Goal: Task Accomplishment & Management: Complete application form

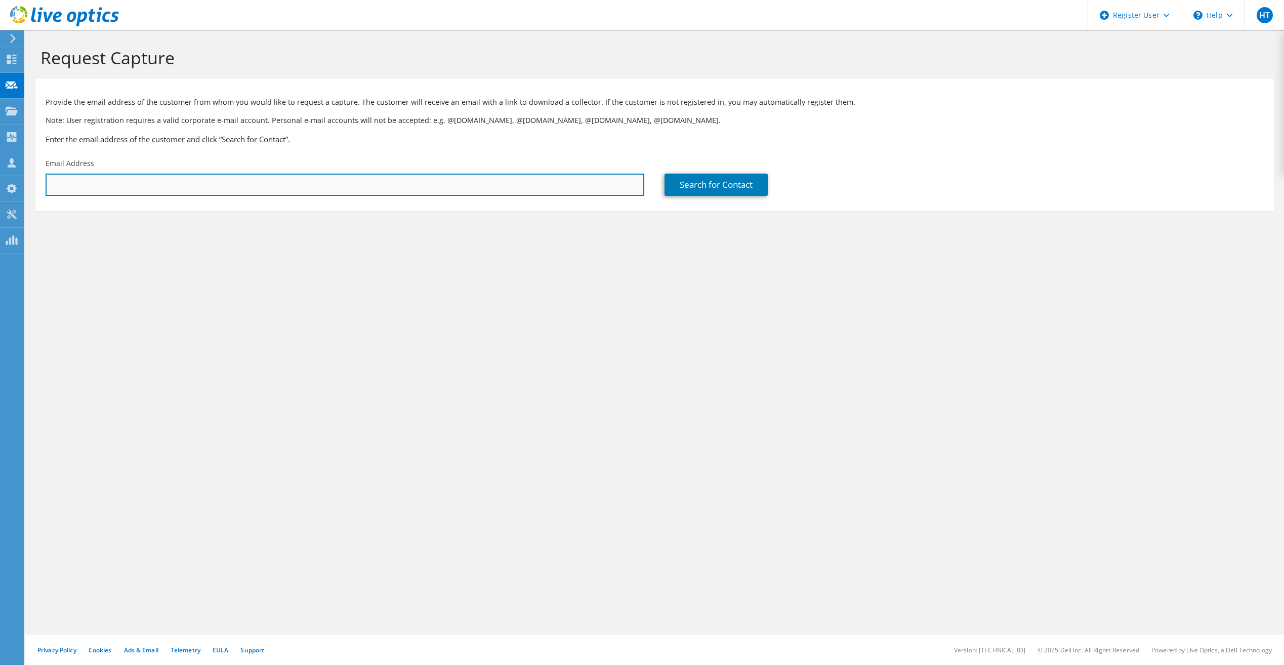
click at [166, 180] on input "text" at bounding box center [345, 185] width 599 height 22
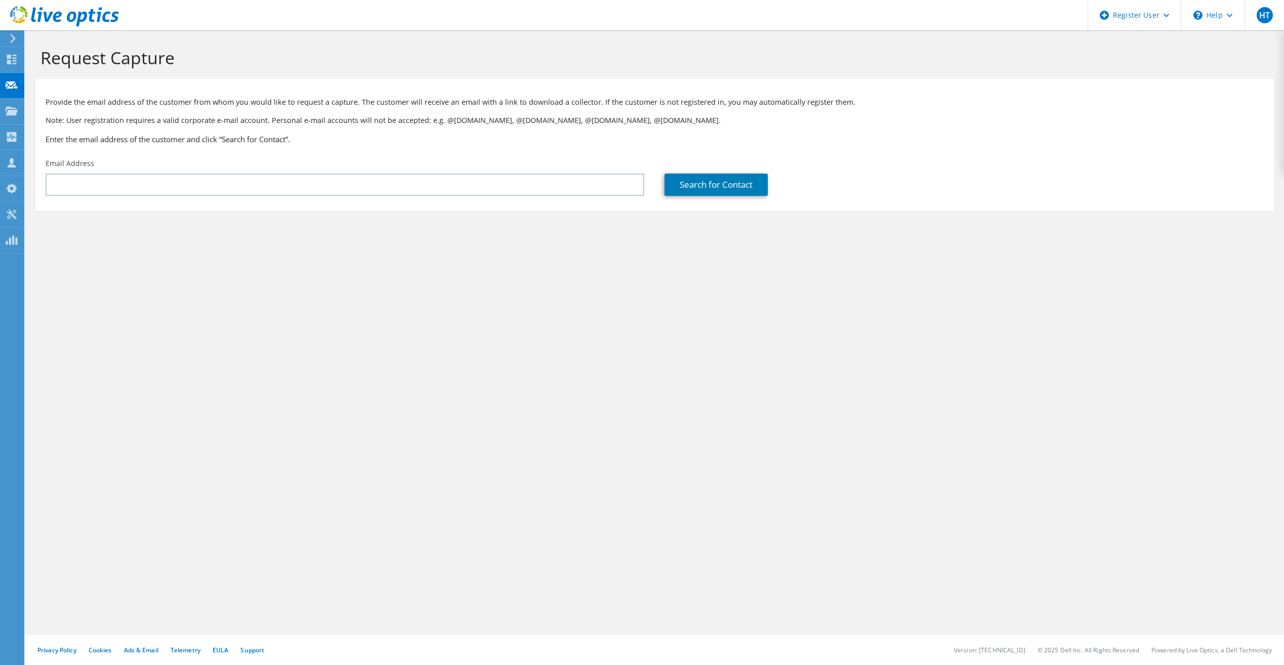
click at [459, 403] on div "Request Capture Provide the email address of the customer from whom you would l…" at bounding box center [654, 347] width 1259 height 635
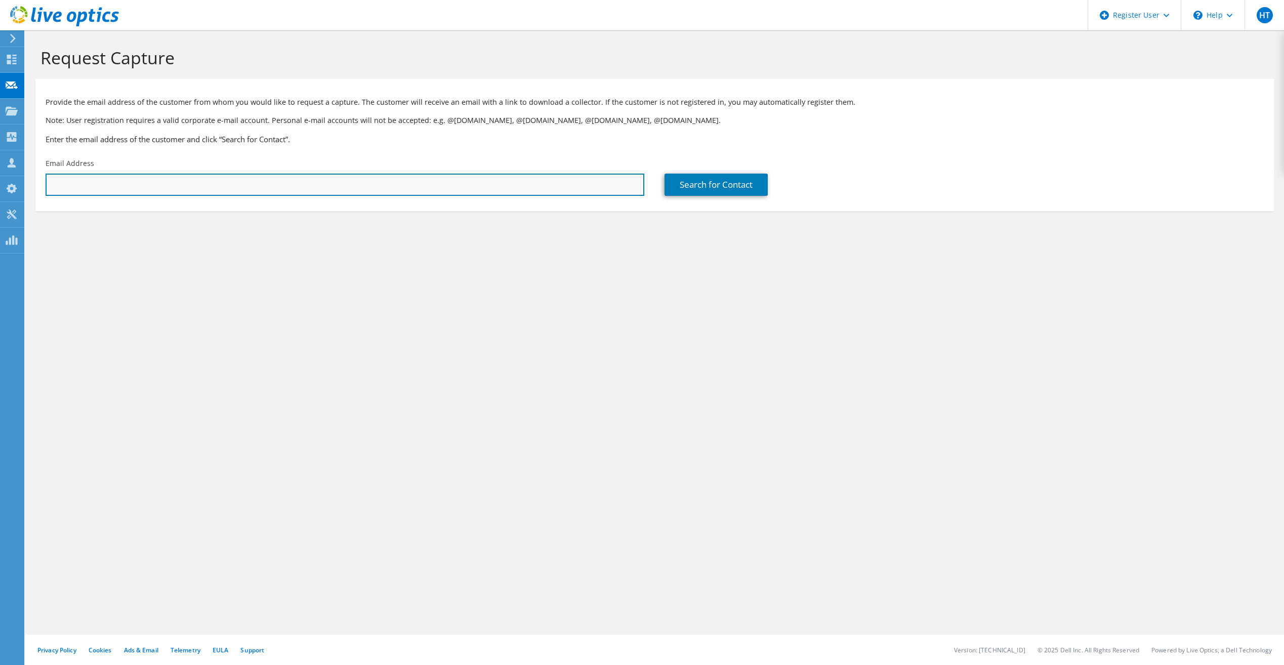
click at [153, 185] on input "text" at bounding box center [345, 185] width 599 height 22
paste input "dradomski@placentia.org"
type input "dradomski@placentia.org"
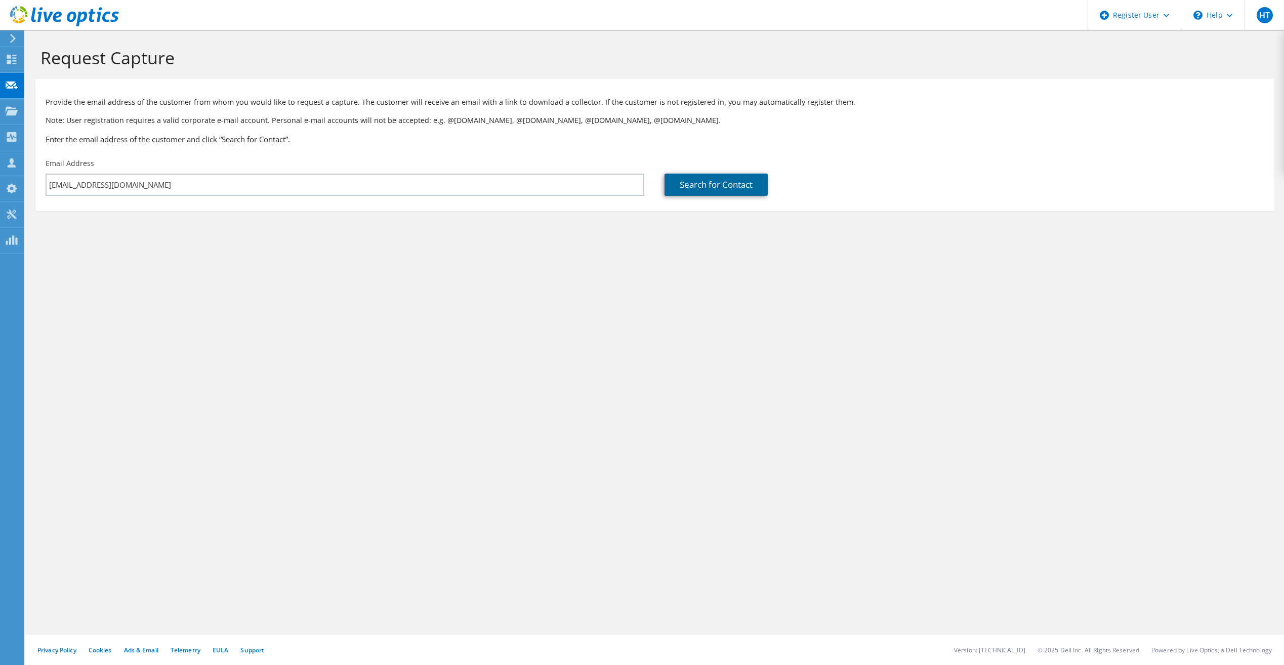
click at [707, 182] on link "Search for Contact" at bounding box center [716, 185] width 103 height 22
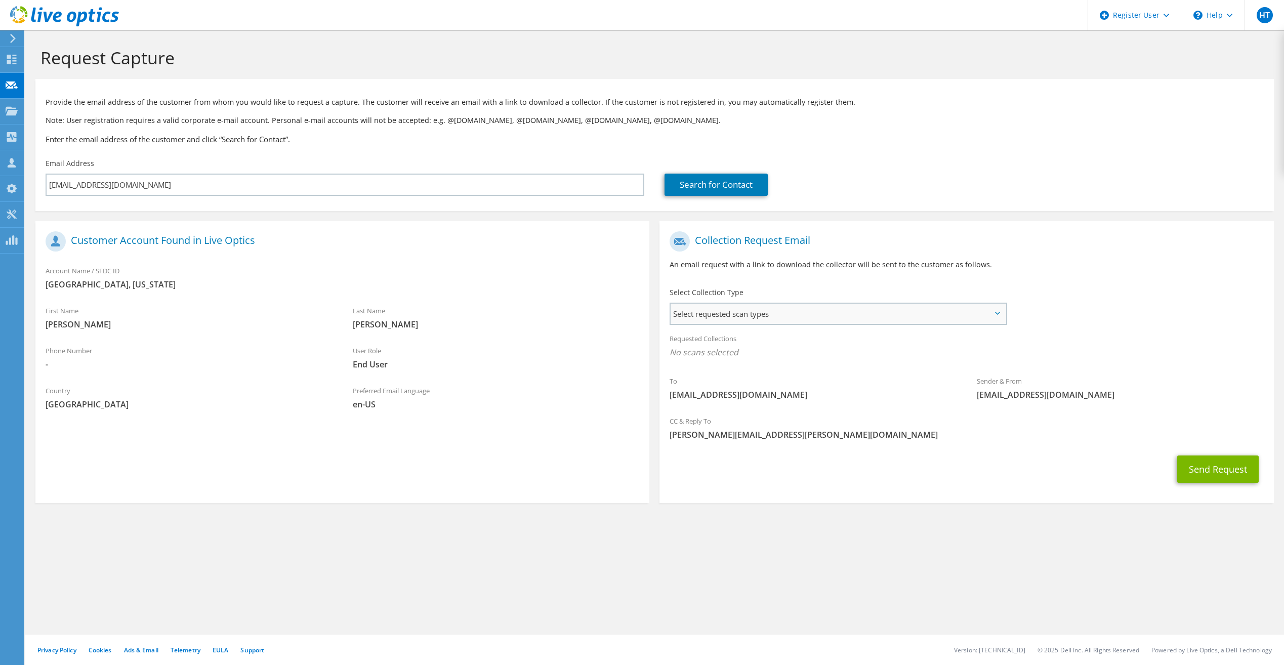
click at [865, 306] on span "Select requested scan types" at bounding box center [838, 314] width 335 height 20
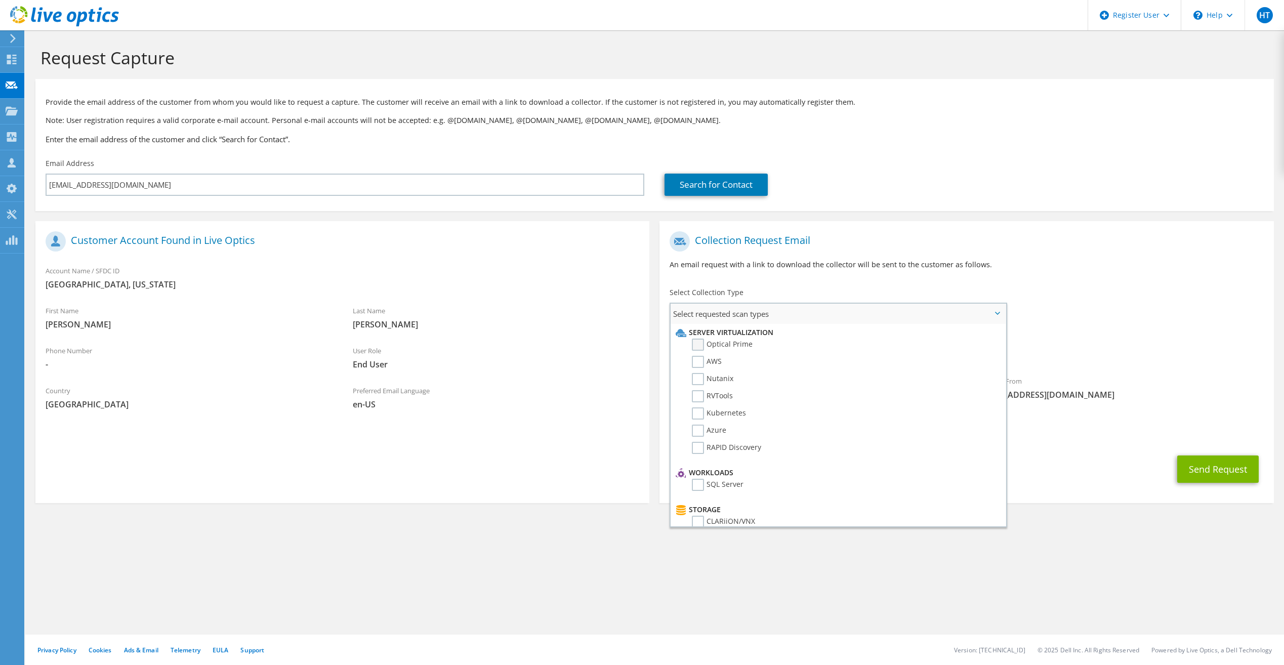
click at [702, 342] on label "Optical Prime" at bounding box center [722, 345] width 61 height 12
click at [0, 0] on input "Optical Prime" at bounding box center [0, 0] width 0 height 0
click at [1058, 237] on h1 "Collection Request Email" at bounding box center [964, 241] width 589 height 20
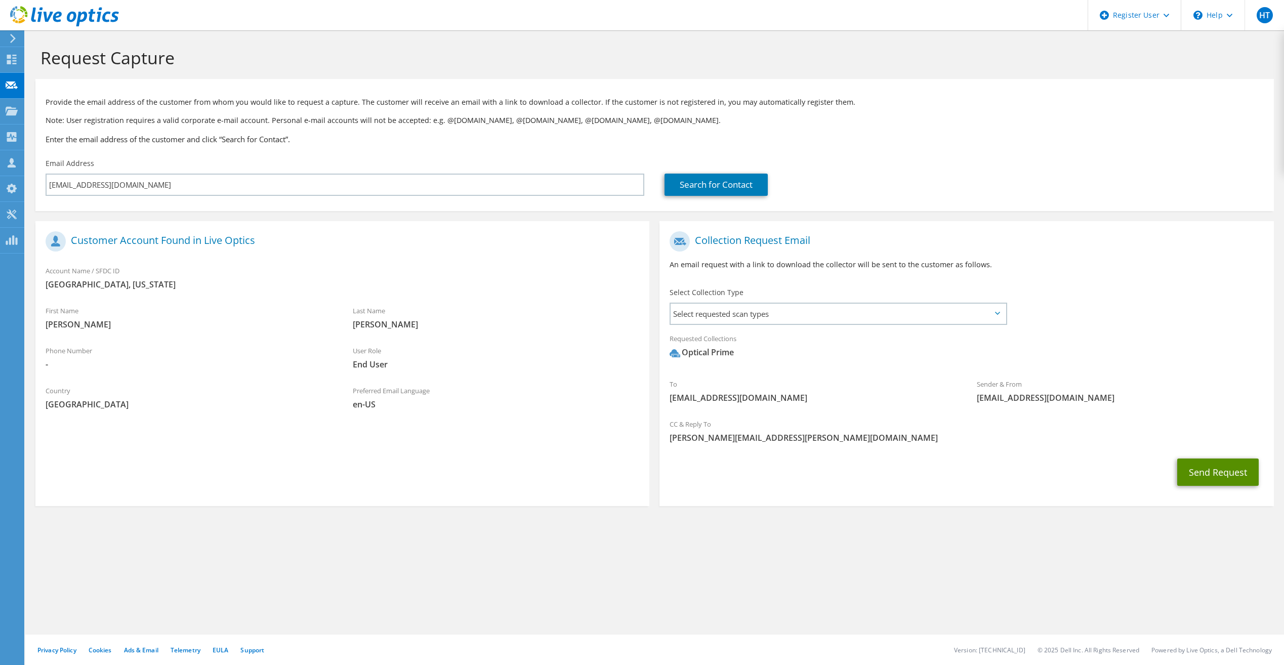
click at [1200, 467] on button "Send Request" at bounding box center [1217, 472] width 81 height 27
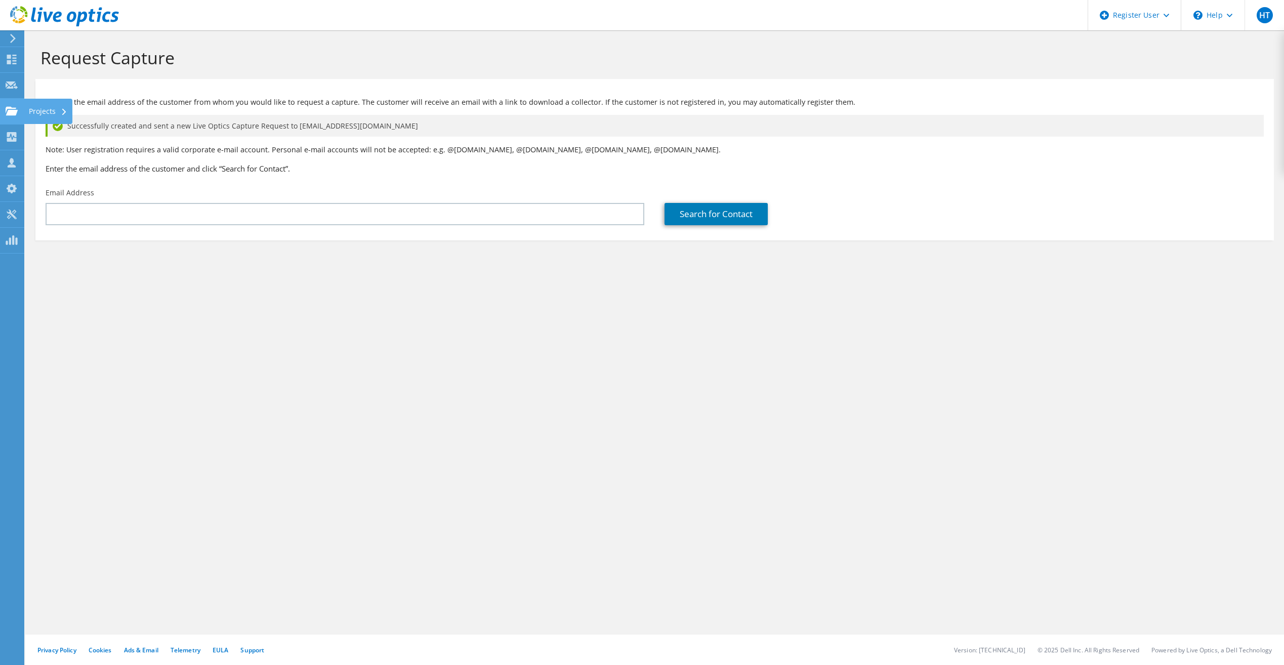
click at [6, 108] on use at bounding box center [12, 110] width 12 height 9
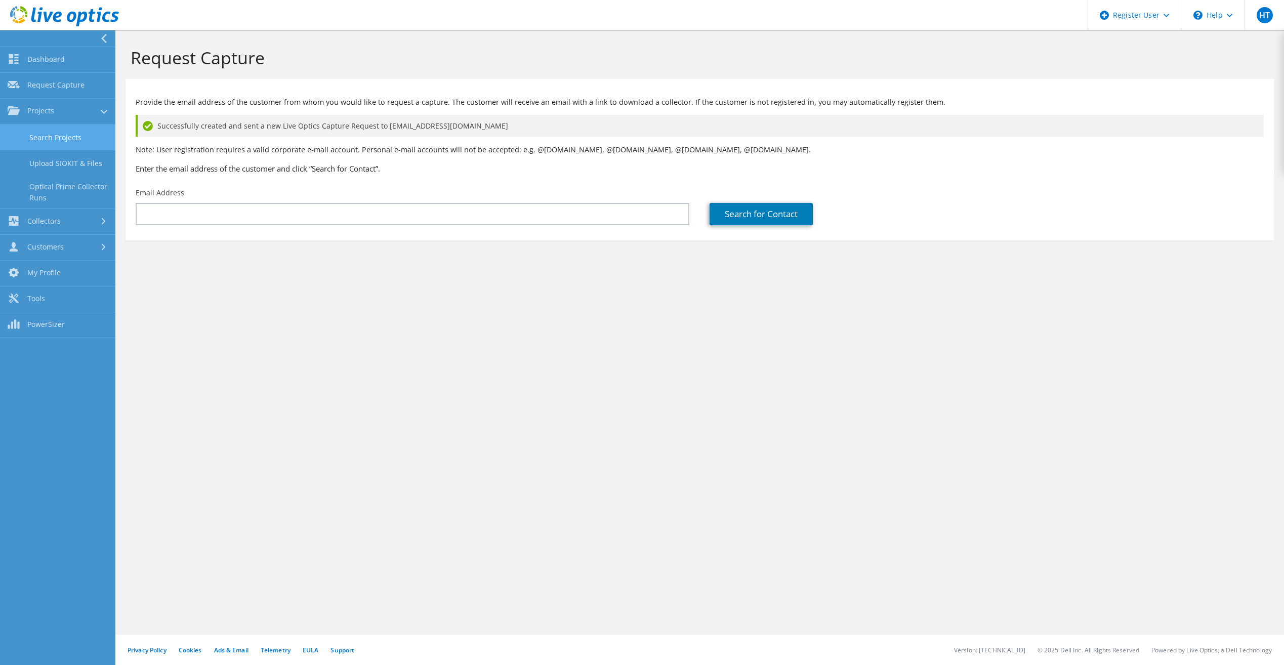
click at [42, 137] on link "Search Projects" at bounding box center [57, 138] width 115 height 26
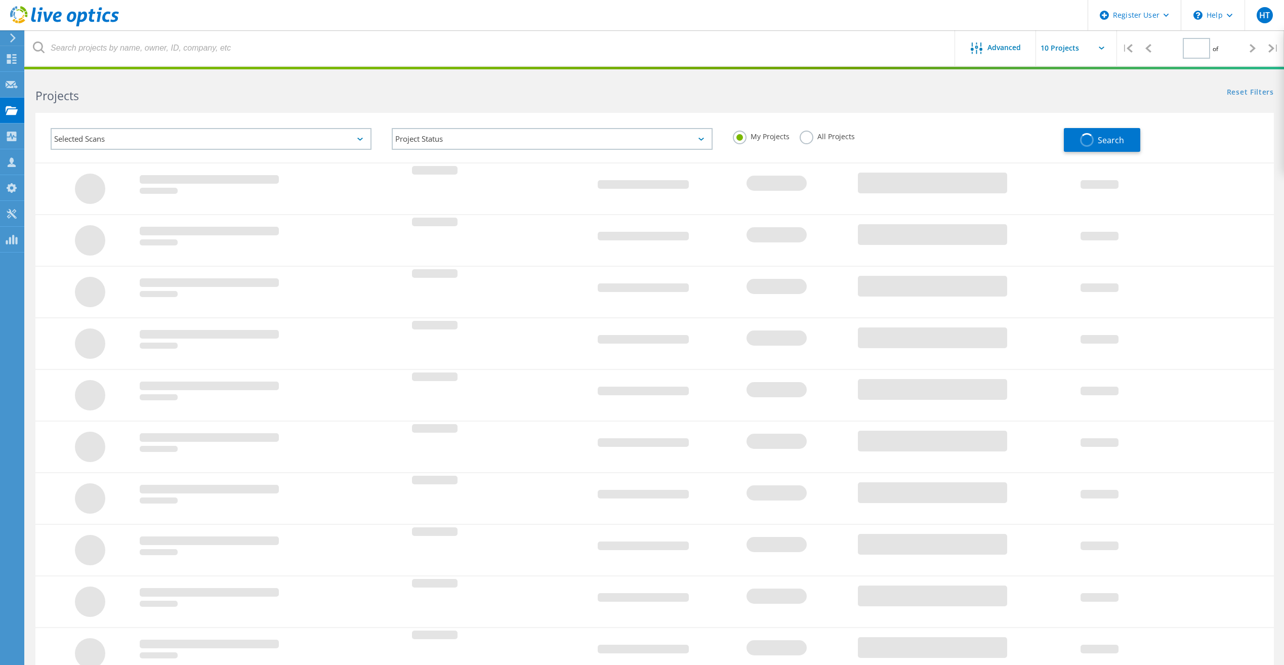
type input "1"
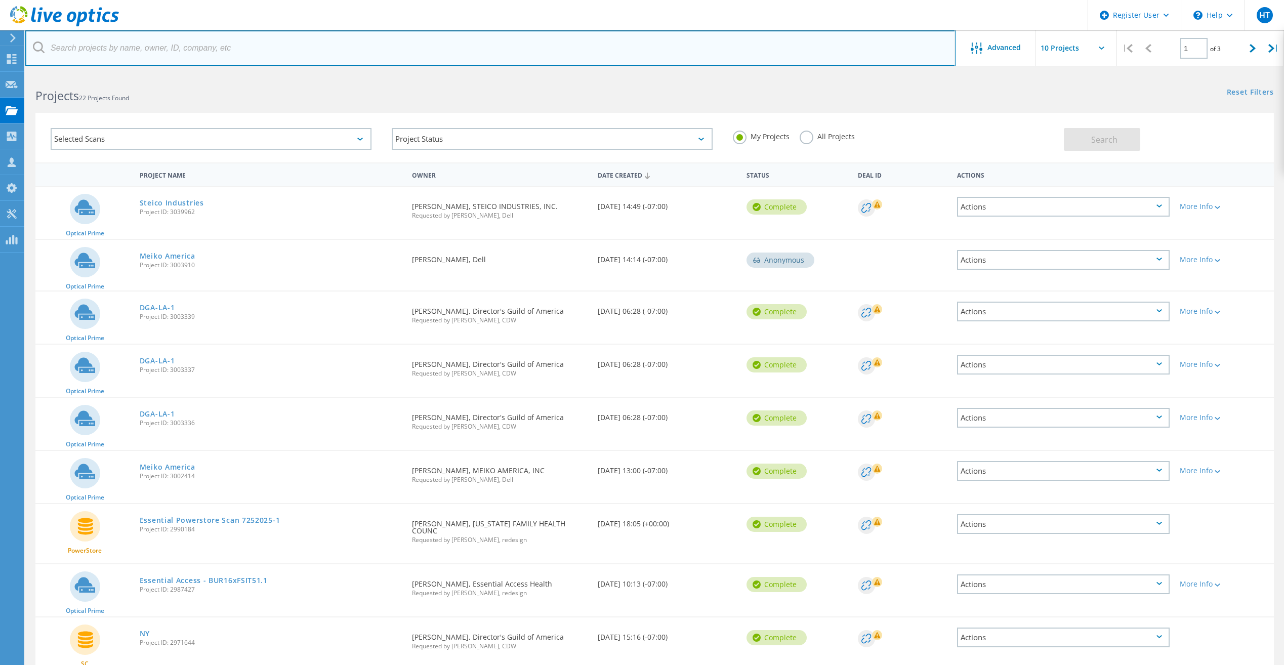
click at [252, 46] on input "text" at bounding box center [490, 47] width 930 height 35
paste input "adriangutierrez@funrise.com"
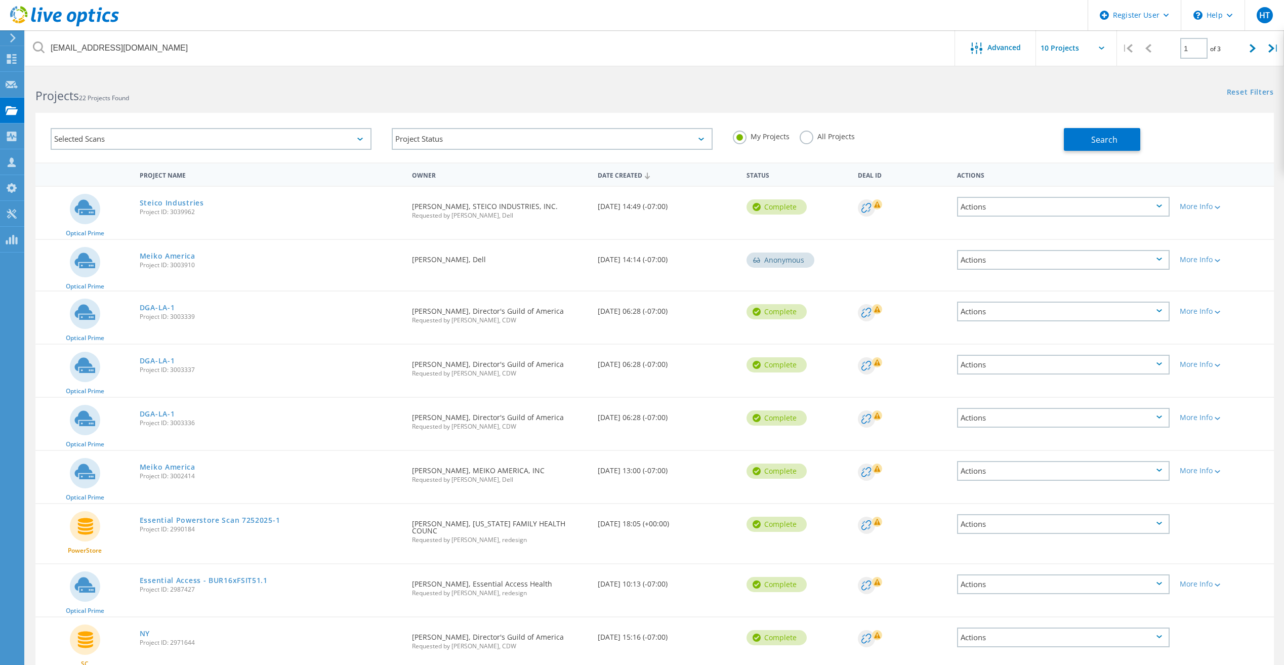
click at [803, 138] on label "All Projects" at bounding box center [827, 136] width 55 height 10
click at [0, 0] on input "All Projects" at bounding box center [0, 0] width 0 height 0
click at [1133, 143] on button "Search" at bounding box center [1102, 139] width 76 height 23
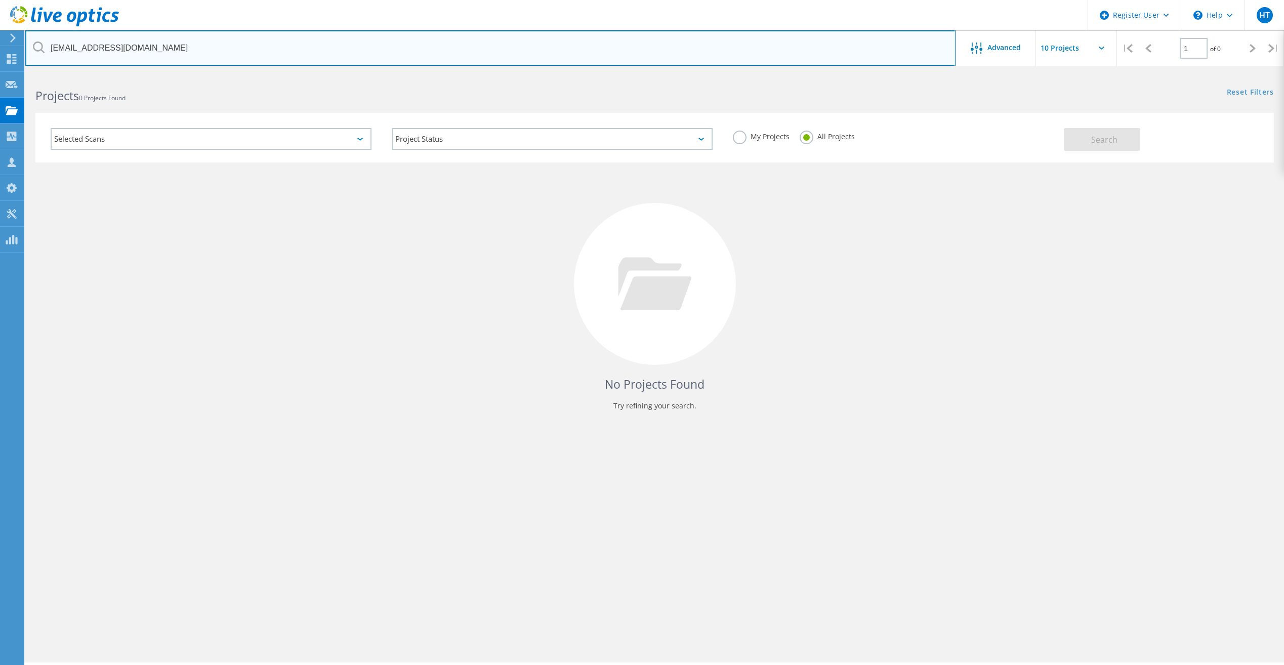
drag, startPoint x: 104, startPoint y: 49, endPoint x: 30, endPoint y: 52, distance: 74.5
click at [30, 52] on input "adriangutierrez@funrise.com" at bounding box center [490, 47] width 930 height 35
type input "@funrise.com"
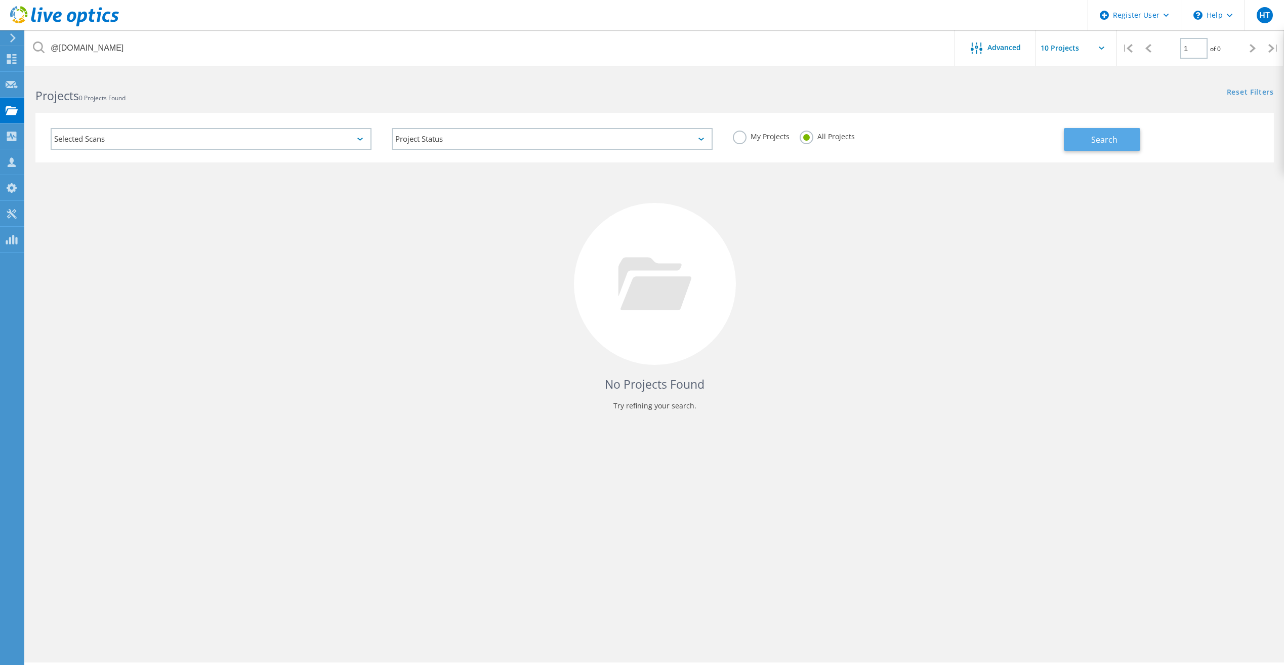
click at [1127, 141] on button "Search" at bounding box center [1102, 139] width 76 height 23
drag, startPoint x: 379, startPoint y: 357, endPoint x: 383, endPoint y: 335, distance: 22.6
click at [380, 358] on div "No Projects Found Try refining your search." at bounding box center [654, 293] width 1239 height 262
